Goal: Task Accomplishment & Management: Manage account settings

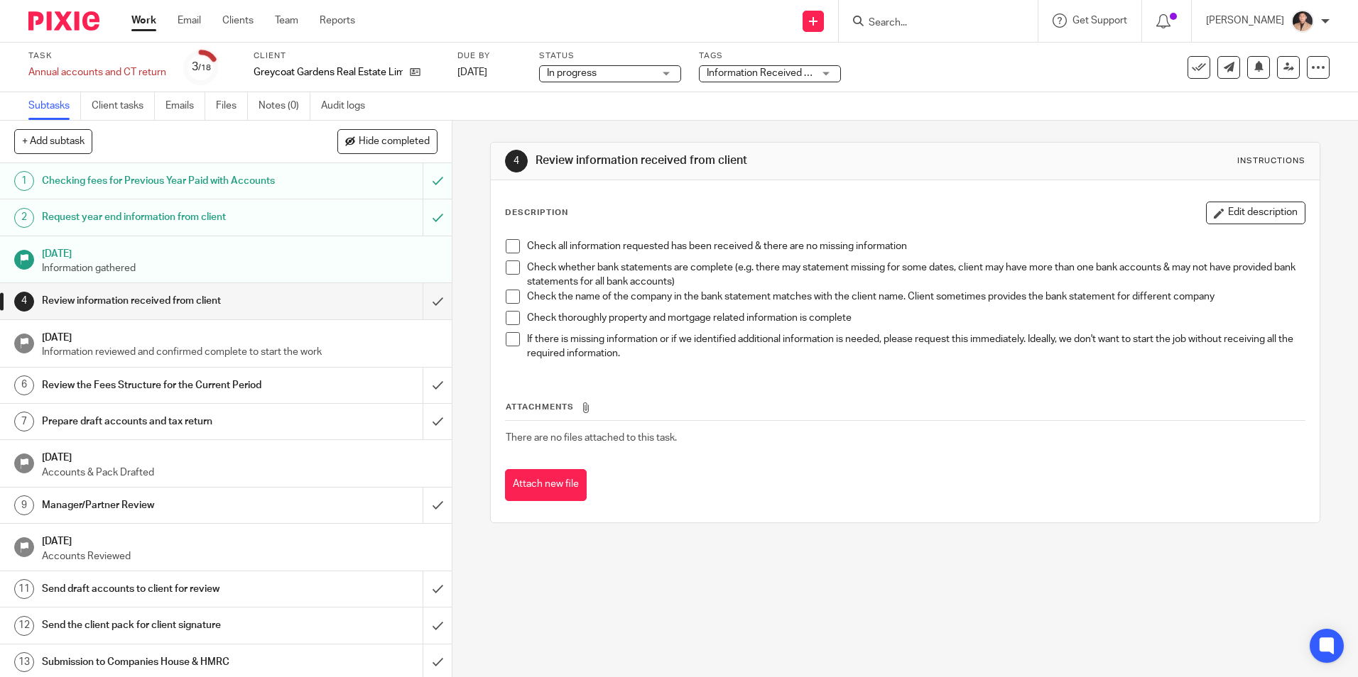
click at [143, 21] on link "Work" at bounding box center [143, 20] width 25 height 14
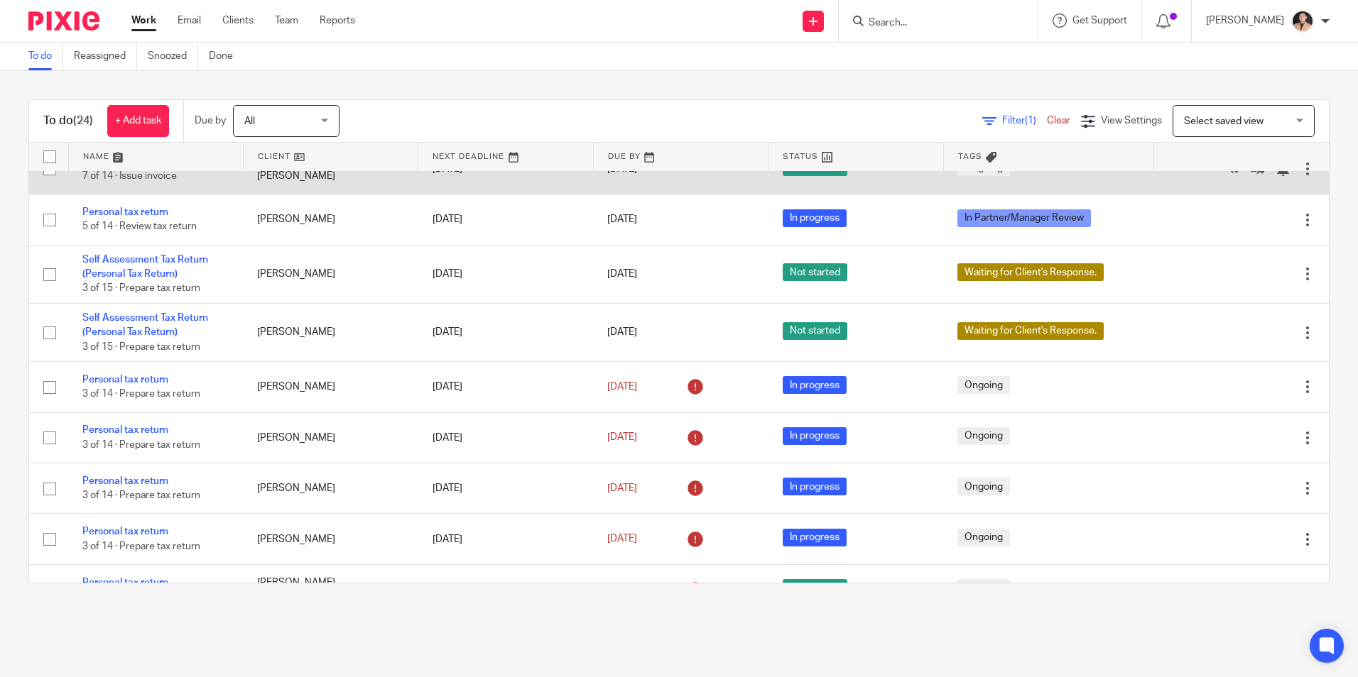
scroll to position [497, 0]
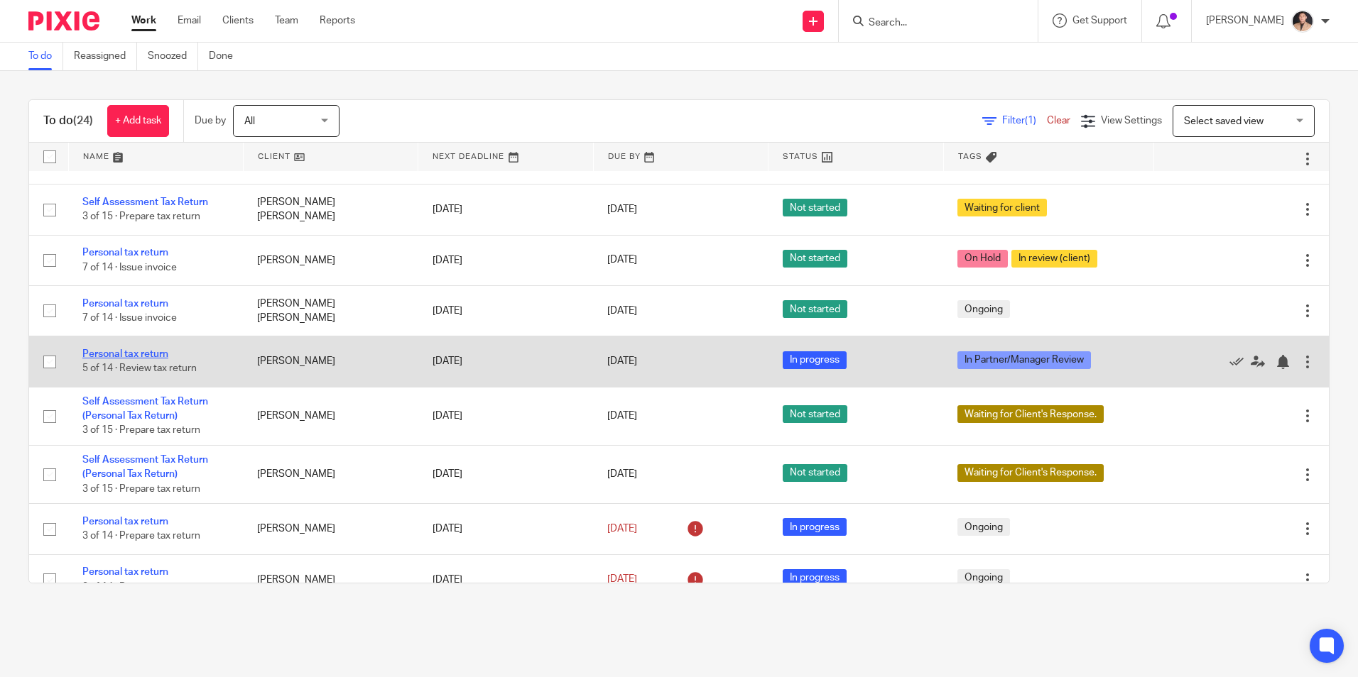
drag, startPoint x: 136, startPoint y: 354, endPoint x: 591, endPoint y: 390, distance: 456.6
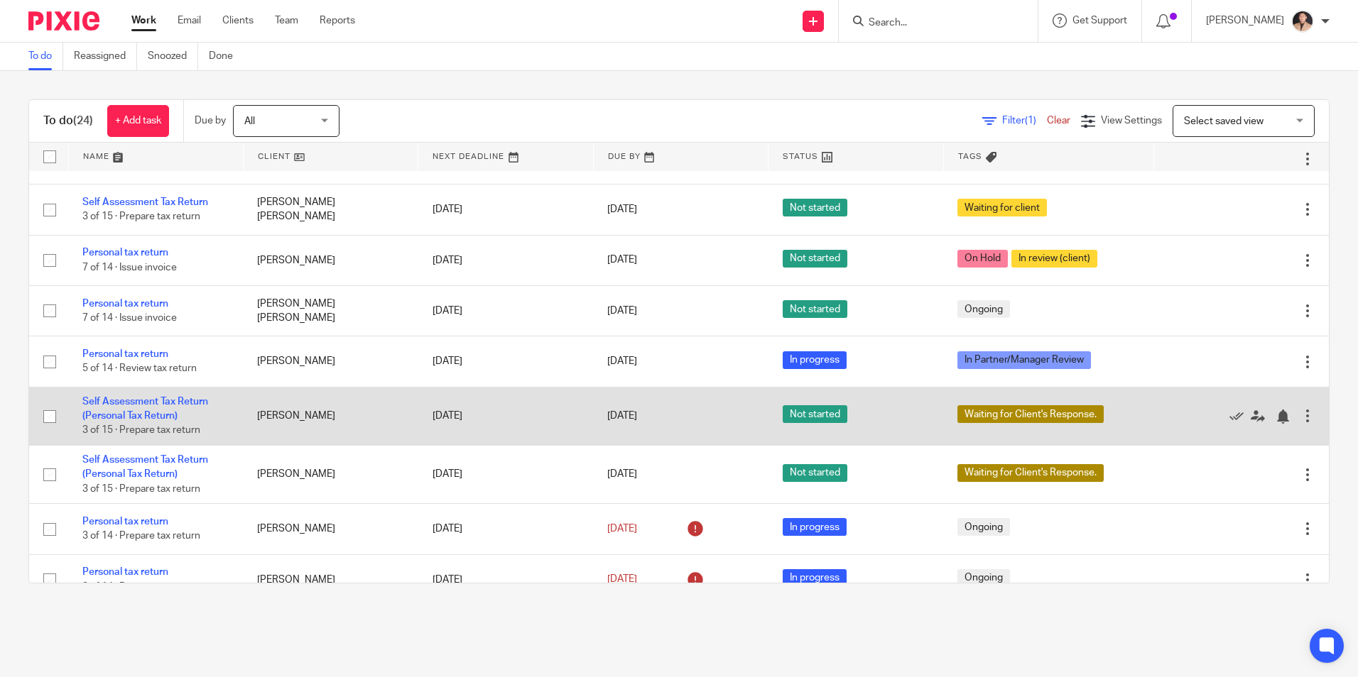
click at [136, 354] on link "Personal tax return" at bounding box center [125, 354] width 86 height 10
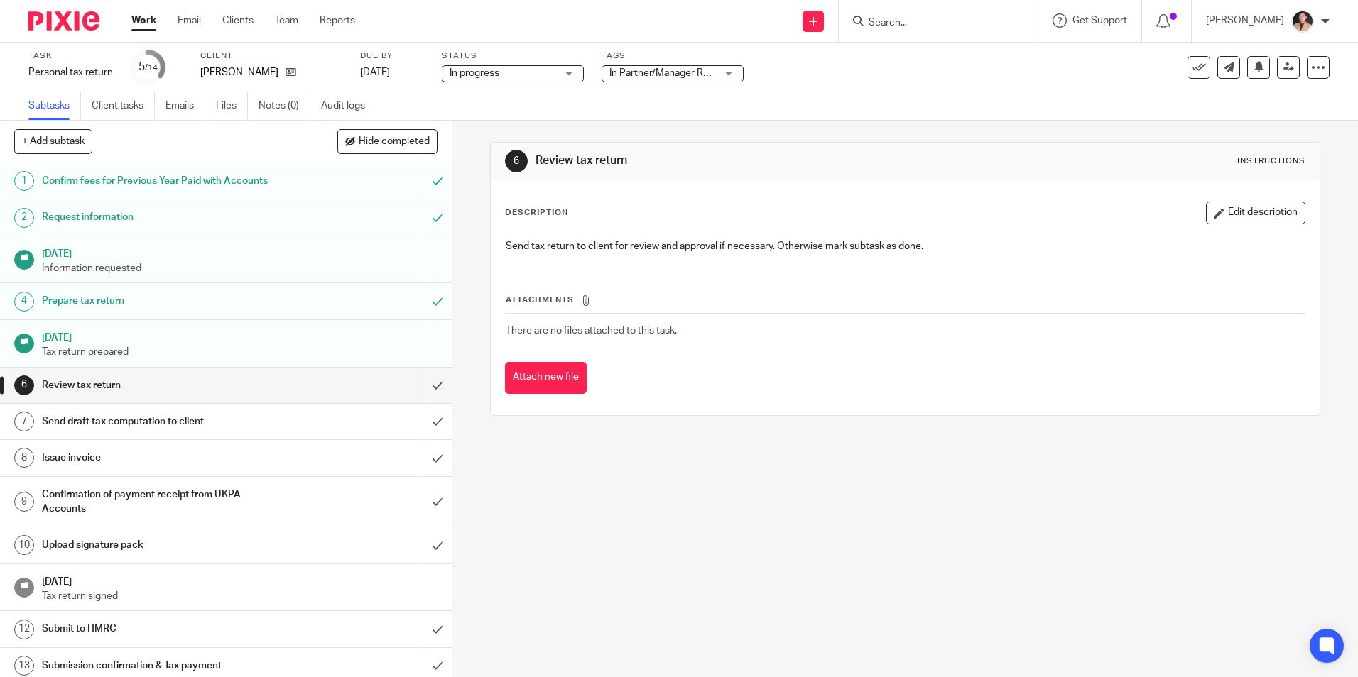
click at [685, 80] on span "In Partner/Manager Review" at bounding box center [662, 73] width 107 height 15
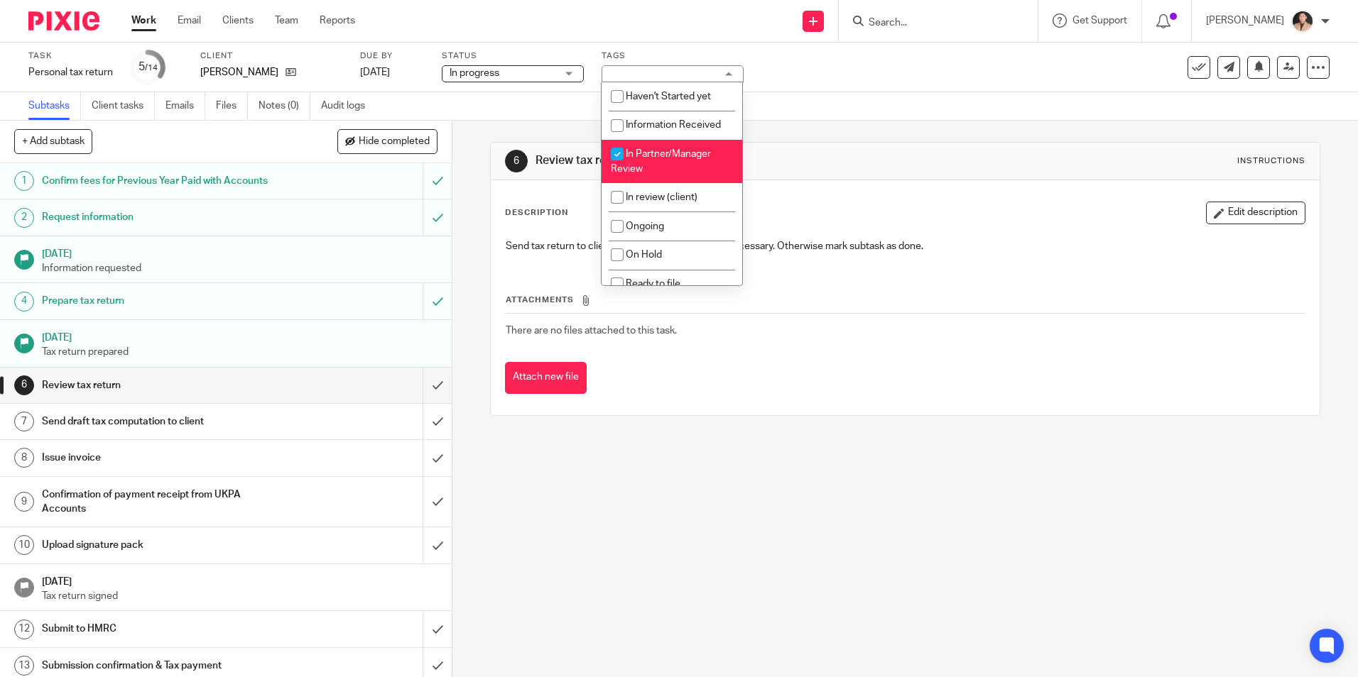
click at [650, 178] on li "In Partner/Manager Review" at bounding box center [671, 161] width 141 height 43
checkbox input "false"
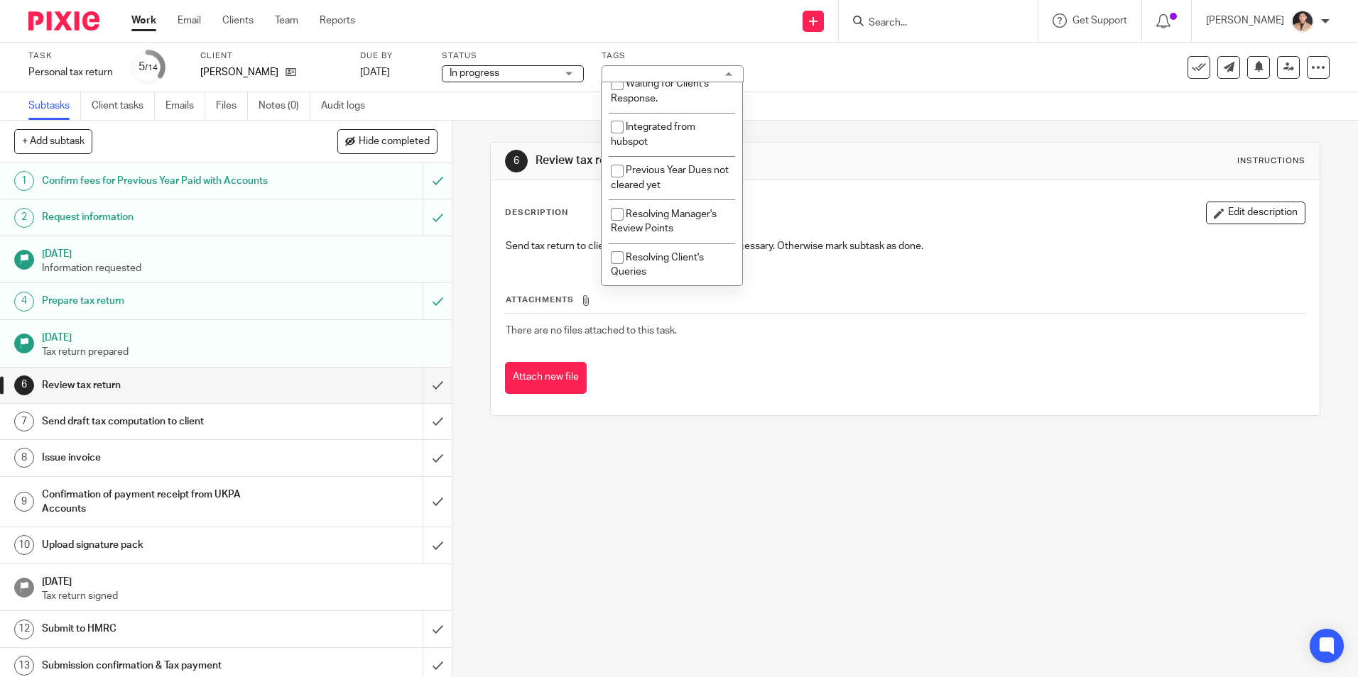
scroll to position [317, 0]
click at [647, 228] on span "Resolving Manager's Review Points" at bounding box center [664, 220] width 106 height 25
checkbox input "true"
click at [1001, 123] on div "6 Review tax return Instructions Description Edit description Send tax return t…" at bounding box center [904, 279] width 829 height 317
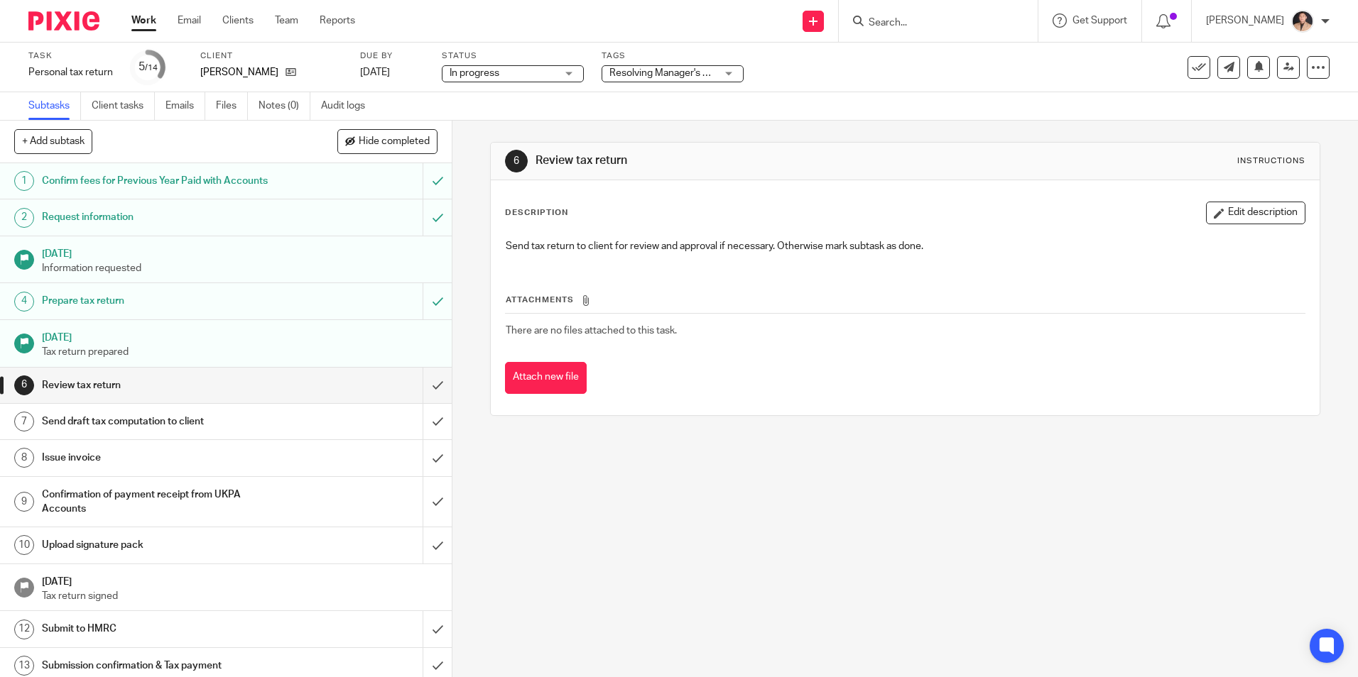
click at [149, 34] on div "Work Email Clients Team Reports Work Email Clients Team Reports Settings" at bounding box center [246, 21] width 259 height 42
click at [132, 10] on div "Work Email Clients Team Reports Work Email Clients Team Reports Settings" at bounding box center [246, 21] width 259 height 42
click at [160, 20] on ul "Work Email Clients Team Reports" at bounding box center [253, 20] width 245 height 14
click at [150, 27] on link "Work" at bounding box center [143, 20] width 25 height 14
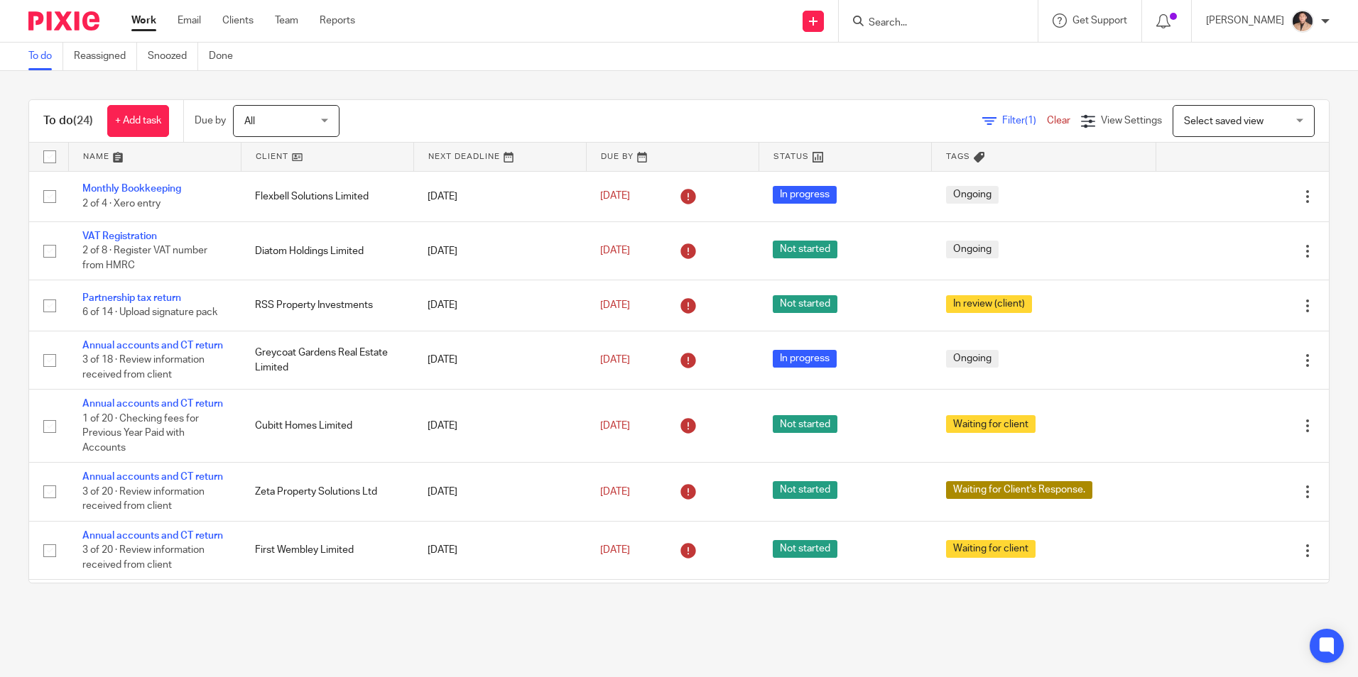
click at [506, 634] on main "To do Reassigned Snoozed Done To do (24) + Add task Due by All All Today Tomorr…" at bounding box center [679, 338] width 1358 height 677
